Goal: Obtain resource: Download file/media

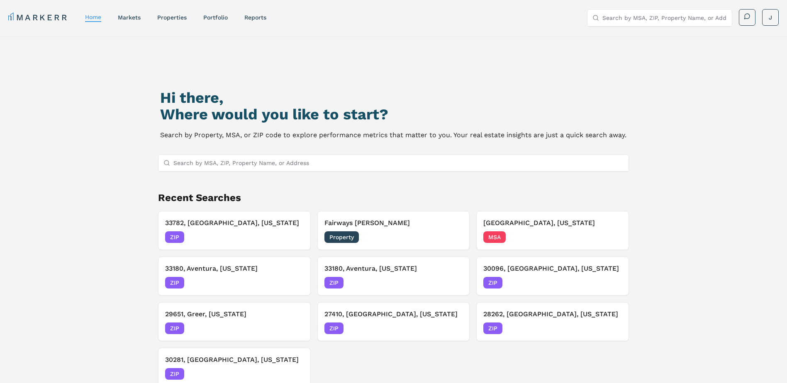
click at [190, 164] on input "Search by MSA, ZIP, Property Name, or Address" at bounding box center [398, 163] width 451 height 17
paste input "37067"
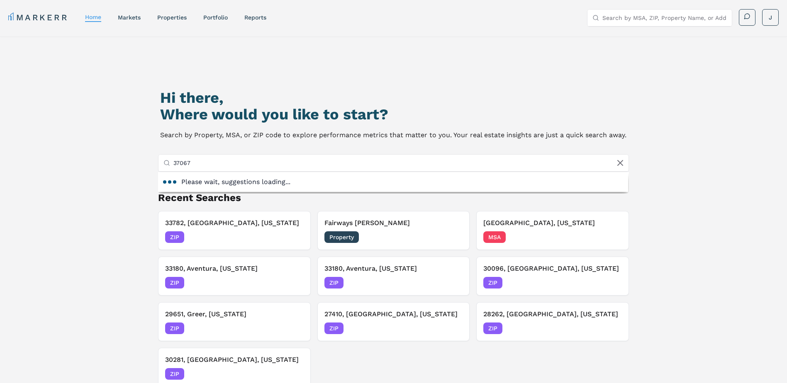
type input "37067"
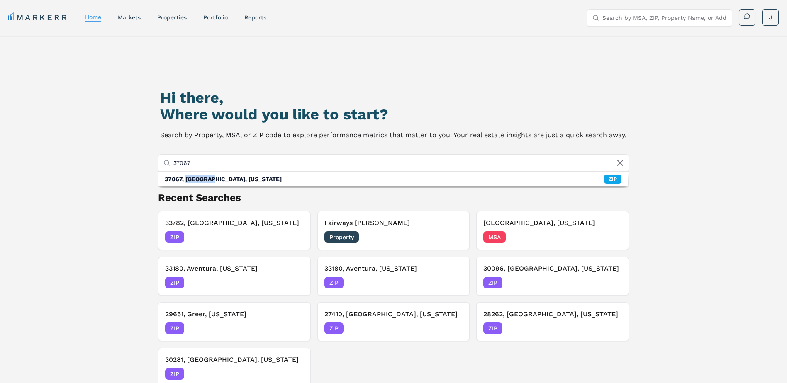
click at [195, 177] on div "37067, [GEOGRAPHIC_DATA], [US_STATE]" at bounding box center [223, 179] width 117 height 8
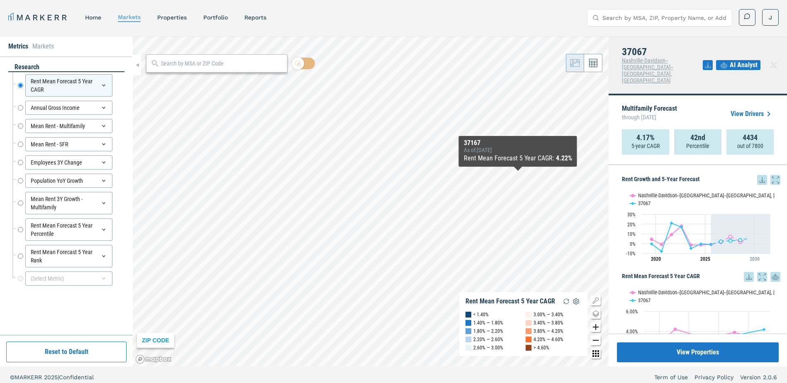
click at [757, 175] on icon at bounding box center [762, 180] width 10 height 10
click at [736, 220] on div "Download as XLS" at bounding box center [726, 221] width 48 height 8
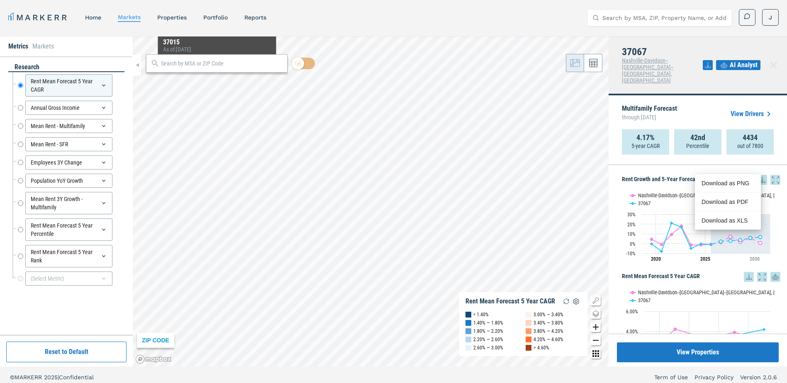
click at [217, 62] on input "text" at bounding box center [222, 63] width 122 height 9
